Goal: Information Seeking & Learning: Learn about a topic

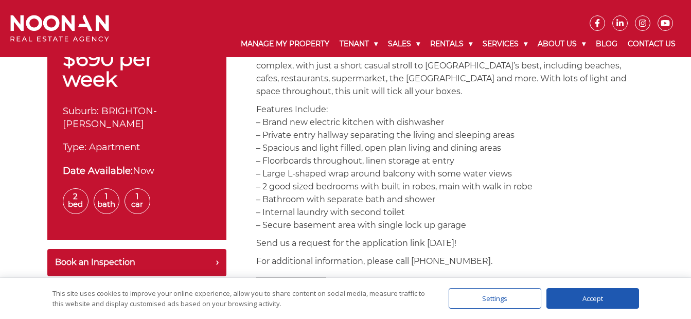
scroll to position [360, 0]
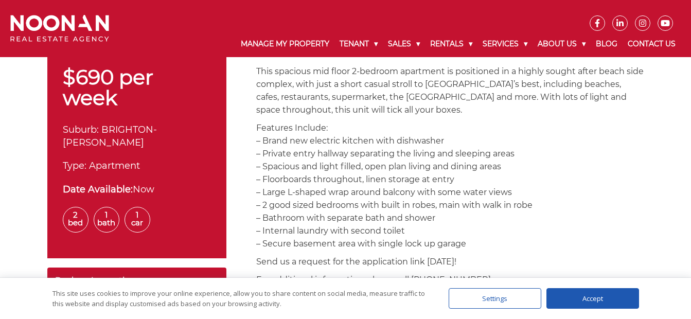
click at [74, 15] on img at bounding box center [59, 28] width 99 height 27
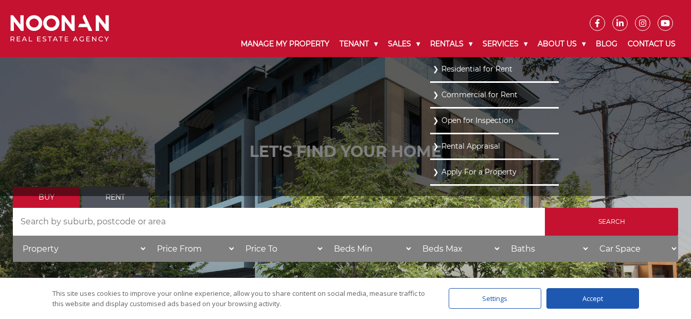
click at [465, 69] on link "Residential for Rent" at bounding box center [494, 69] width 123 height 14
